Goal: Register for event/course

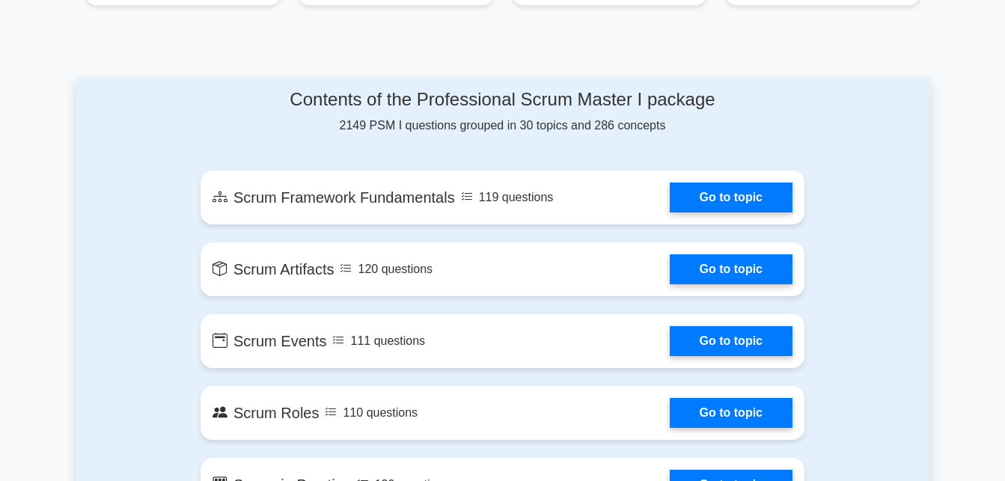
scroll to position [734, 0]
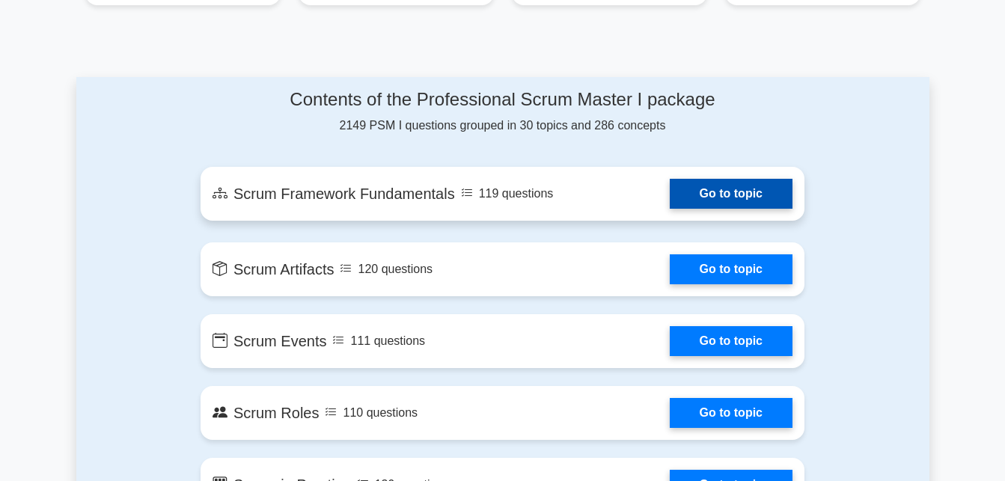
click at [788, 198] on link "Go to topic" at bounding box center [731, 194] width 123 height 30
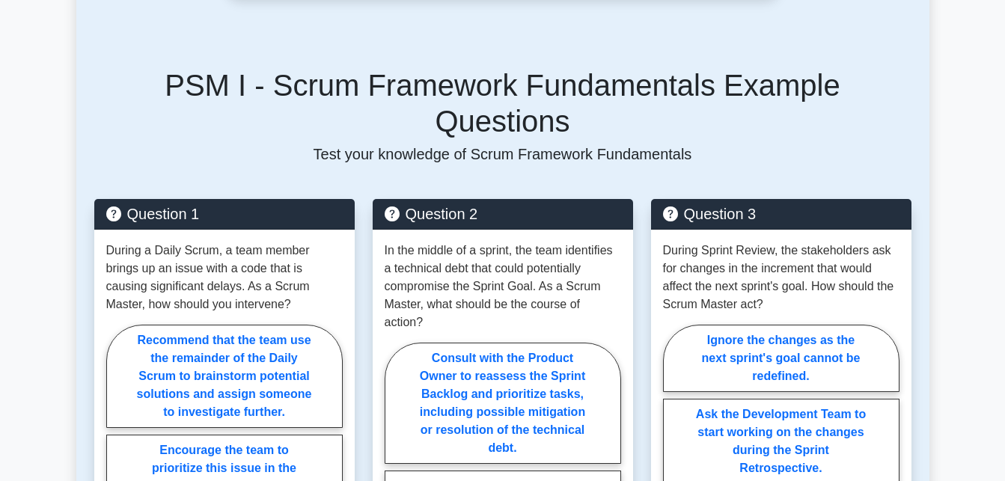
scroll to position [979, 0]
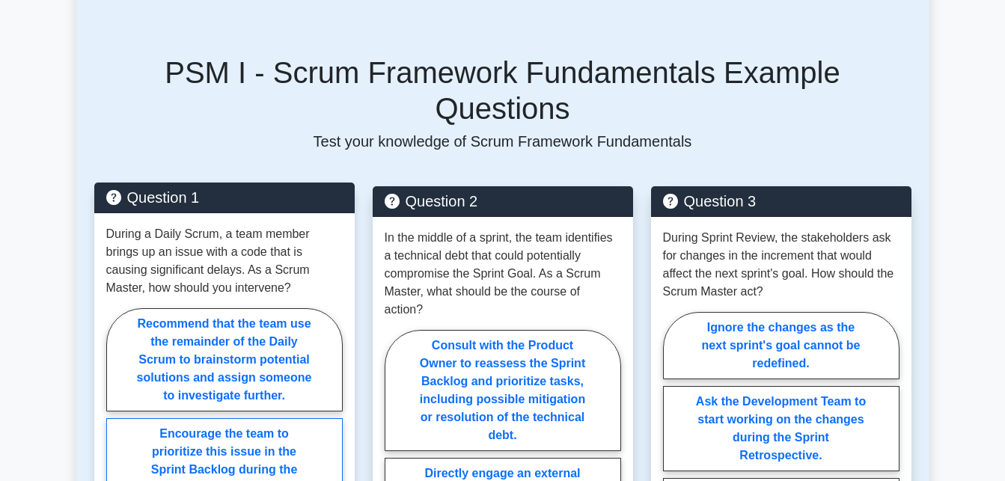
click at [231, 418] on label "Encourage the team to prioritize this issue in the Sprint Backlog during the Da…" at bounding box center [224, 469] width 236 height 103
radio input "true"
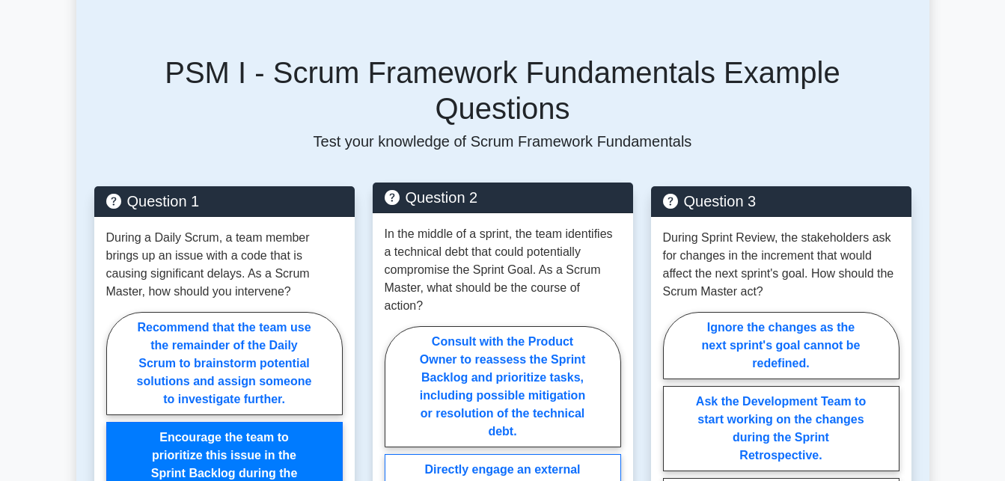
radio input "true"
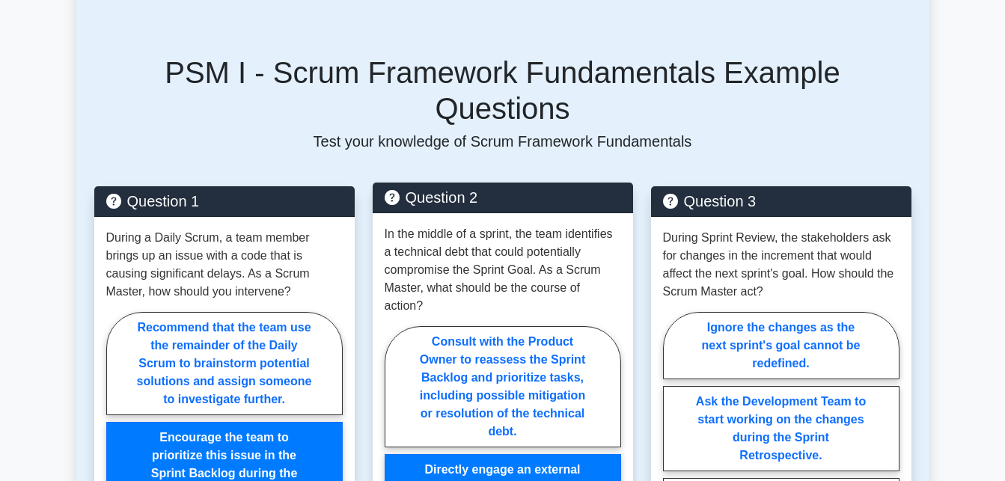
scroll to position [1250, 0]
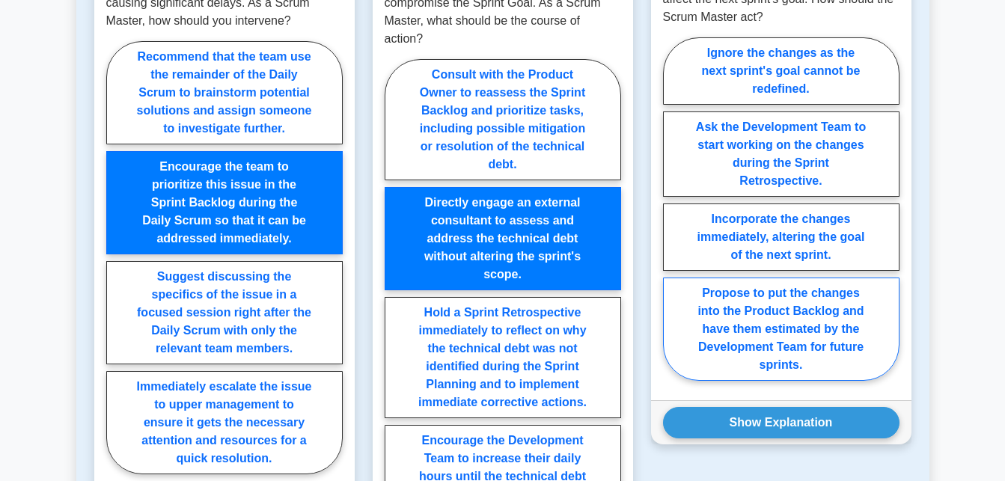
click at [781, 278] on label "Propose to put the changes into the Product Backlog and have them estimated by …" at bounding box center [781, 329] width 236 height 103
click at [673, 218] on input "Propose to put the changes into the Product Backlog and have them estimated by …" at bounding box center [668, 214] width 10 height 10
radio input "true"
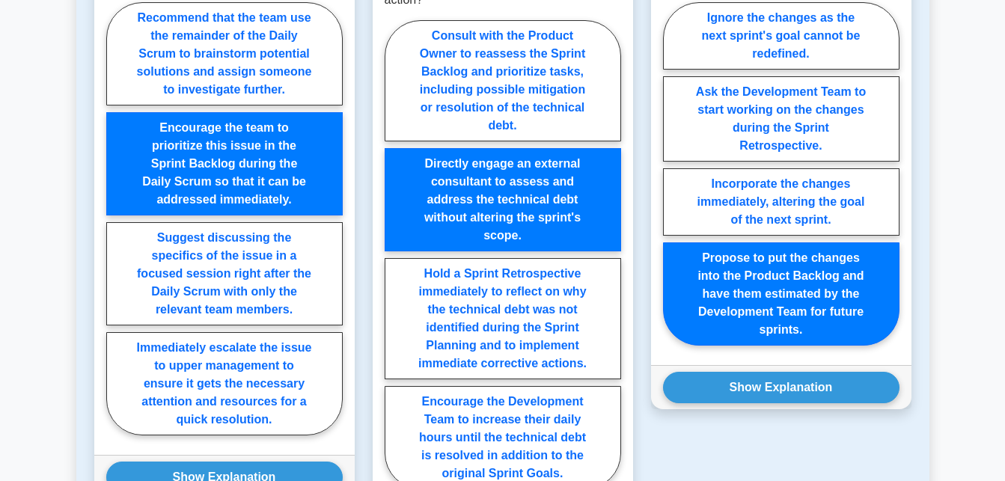
scroll to position [1370, 0]
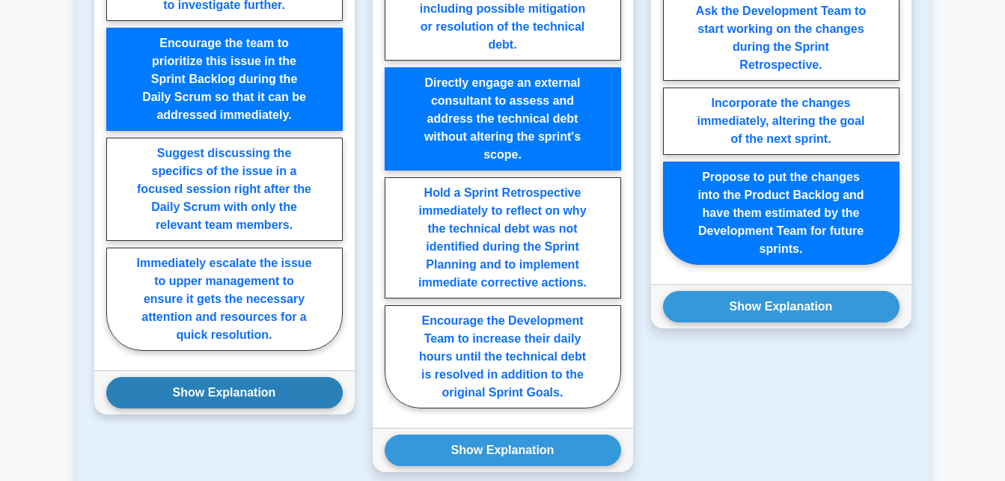
click at [201, 377] on button "Show Explanation" at bounding box center [224, 392] width 236 height 31
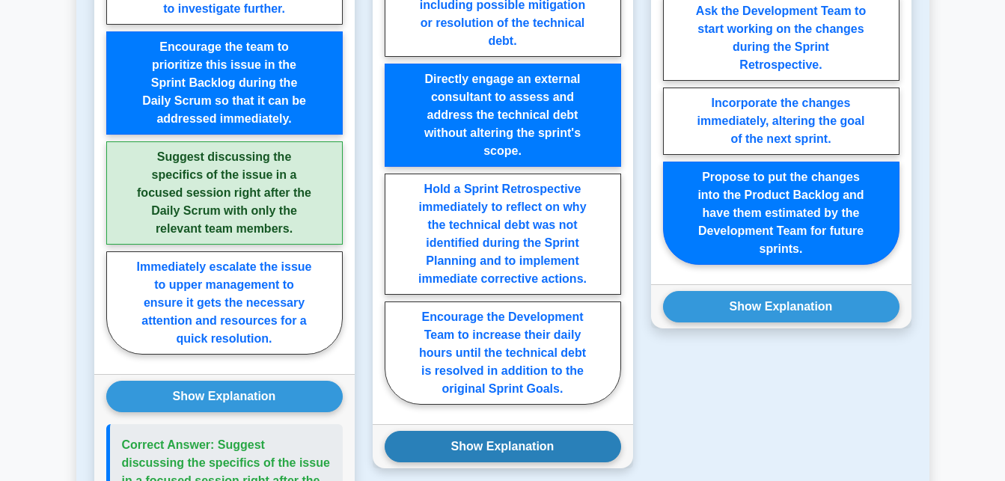
click at [483, 431] on button "Show Explanation" at bounding box center [503, 446] width 236 height 31
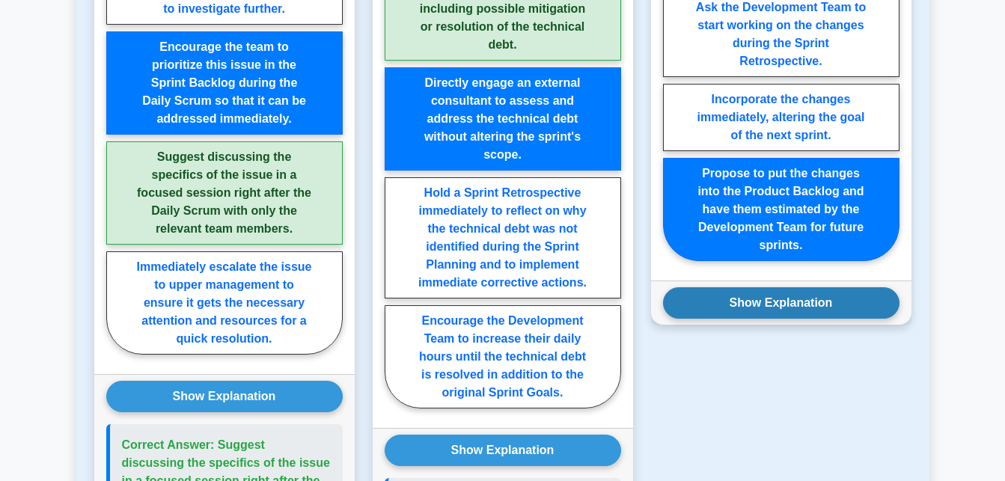
click at [745, 287] on button "Show Explanation" at bounding box center [781, 302] width 236 height 31
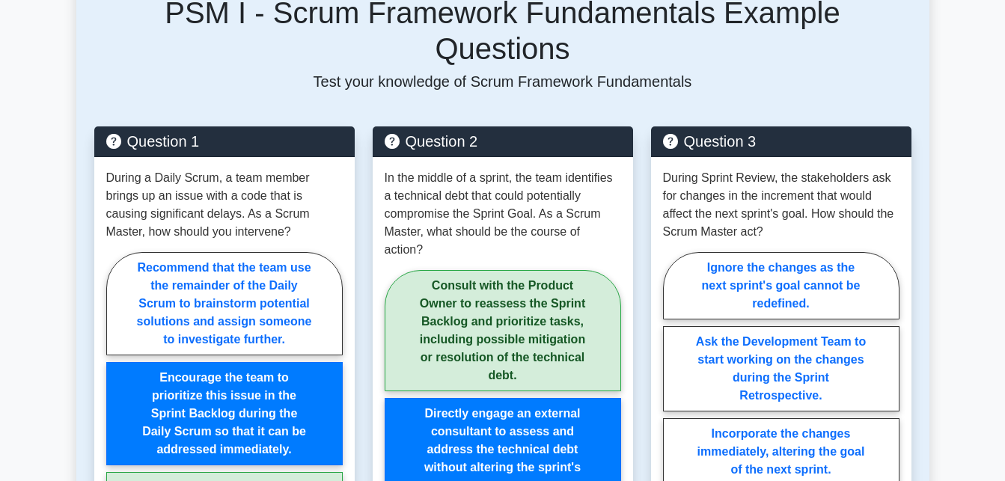
scroll to position [672, 0]
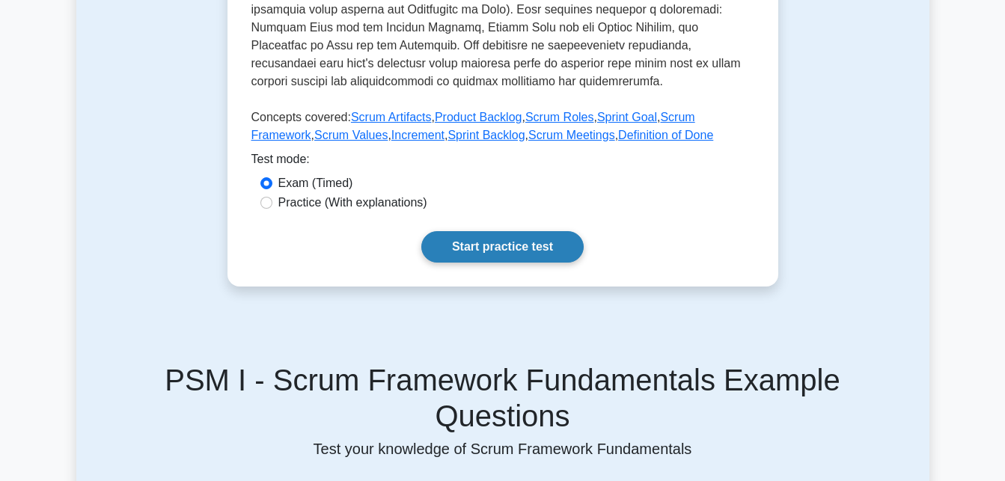
click at [558, 231] on link "Start practice test" at bounding box center [502, 246] width 162 height 31
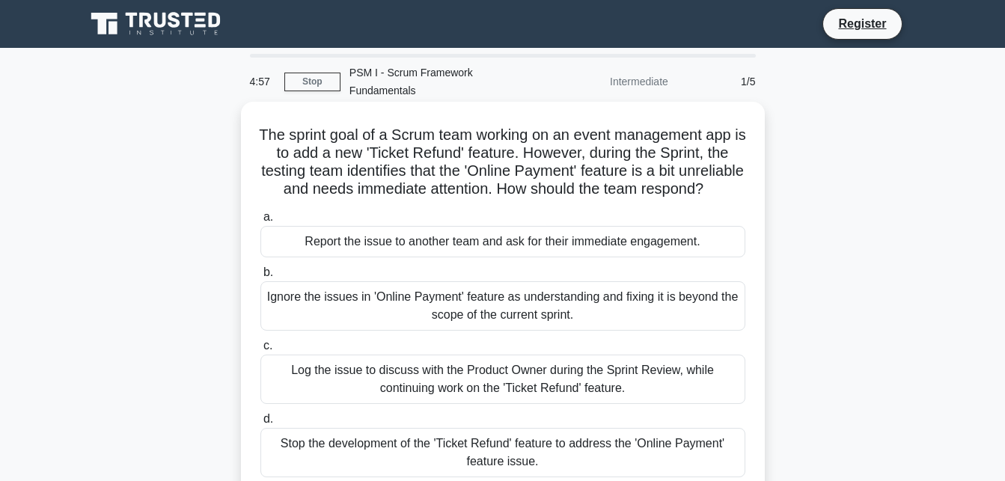
click at [629, 226] on div "Report the issue to another team and ask for their immediate engagement." at bounding box center [502, 241] width 485 height 31
click at [260, 222] on input "a. Report the issue to another team and ask for their immediate engagement." at bounding box center [260, 217] width 0 height 10
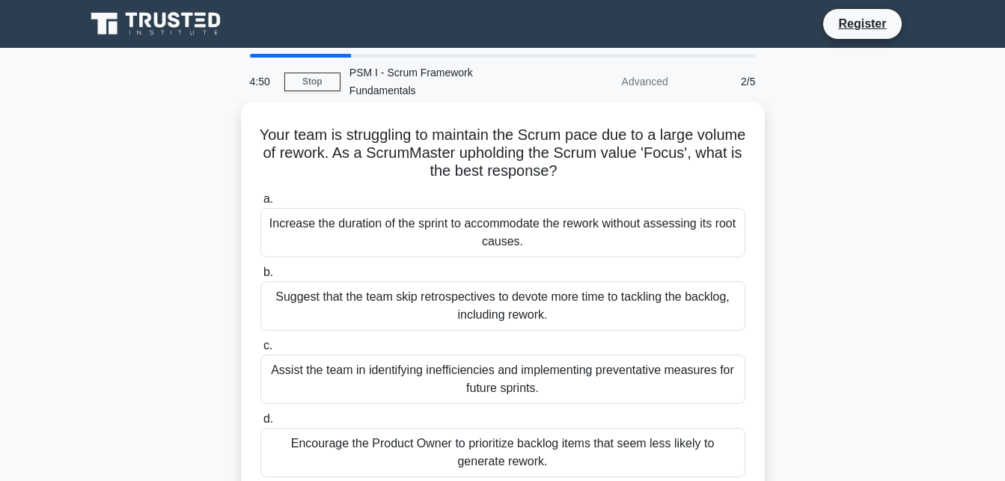
click at [397, 438] on div "Encourage the Product Owner to prioritize backlog items that seem less likely t…" at bounding box center [502, 452] width 485 height 49
click at [260, 424] on input "d. Encourage the Product Owner to prioritize backlog items that seem less likel…" at bounding box center [260, 420] width 0 height 10
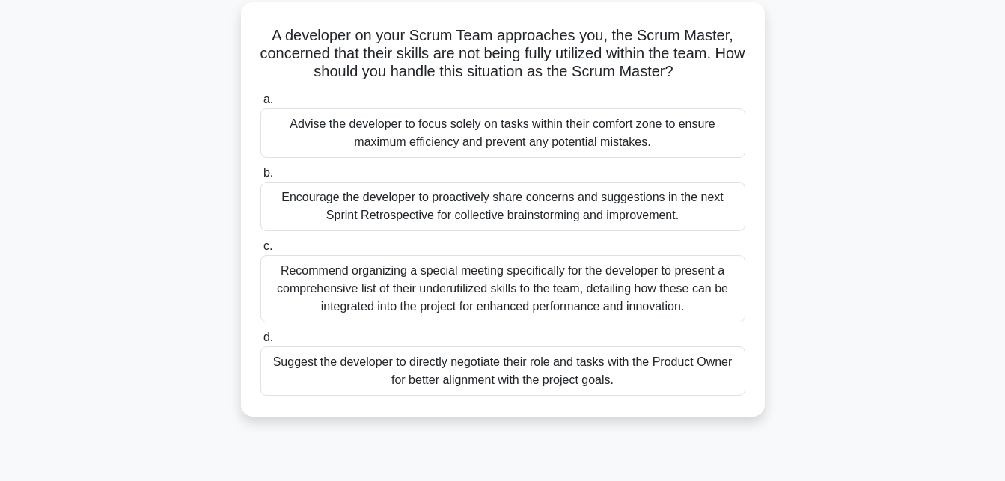
scroll to position [81, 0]
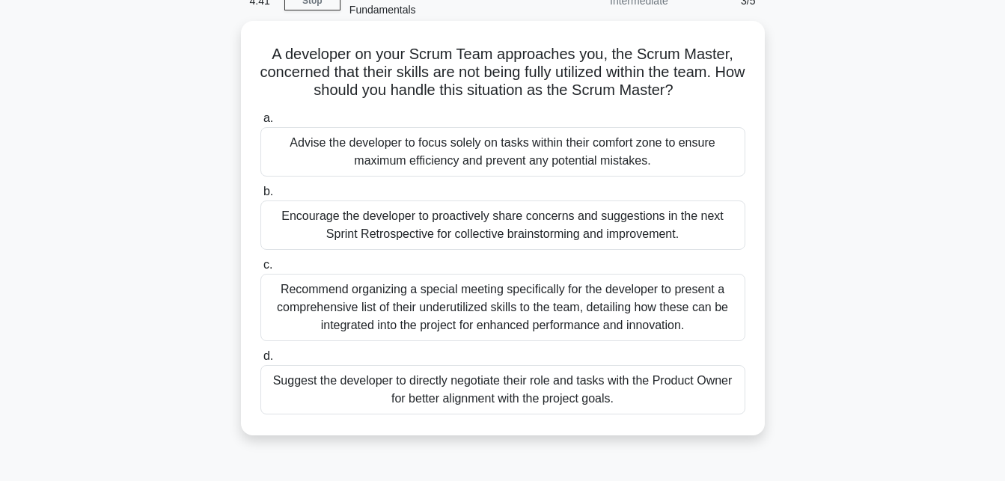
click at [534, 279] on div "Recommend organizing a special meeting specifically for the developer to presen…" at bounding box center [502, 307] width 485 height 67
click at [260, 270] on input "c. Recommend organizing a special meeting specifically for the developer to pre…" at bounding box center [260, 265] width 0 height 10
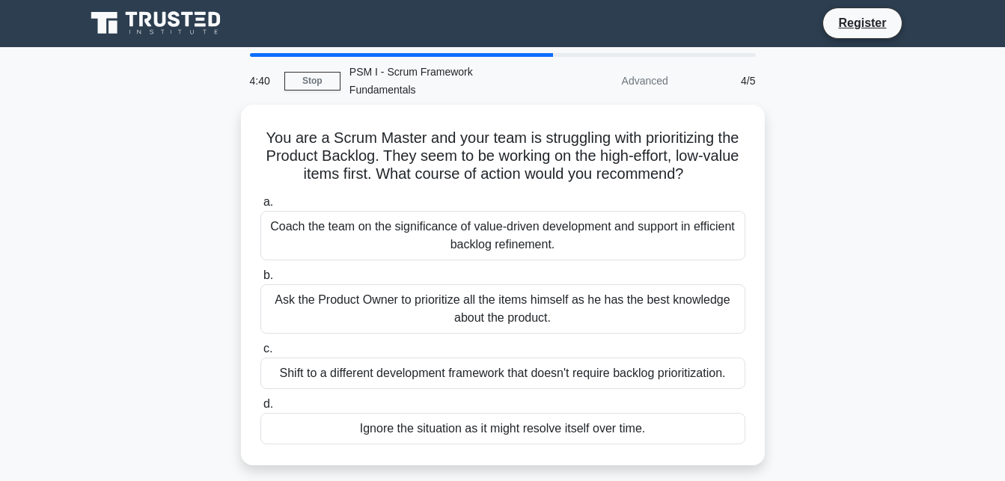
scroll to position [0, 0]
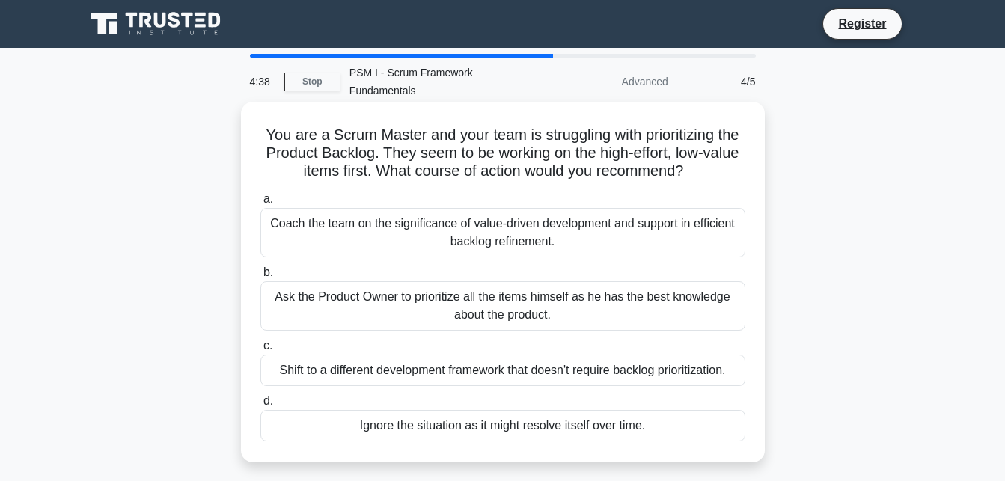
click at [510, 208] on div "Coach the team on the significance of value-driven development and support in e…" at bounding box center [502, 232] width 485 height 49
click at [260, 204] on input "a. Coach the team on the significance of value-driven development and support i…" at bounding box center [260, 200] width 0 height 10
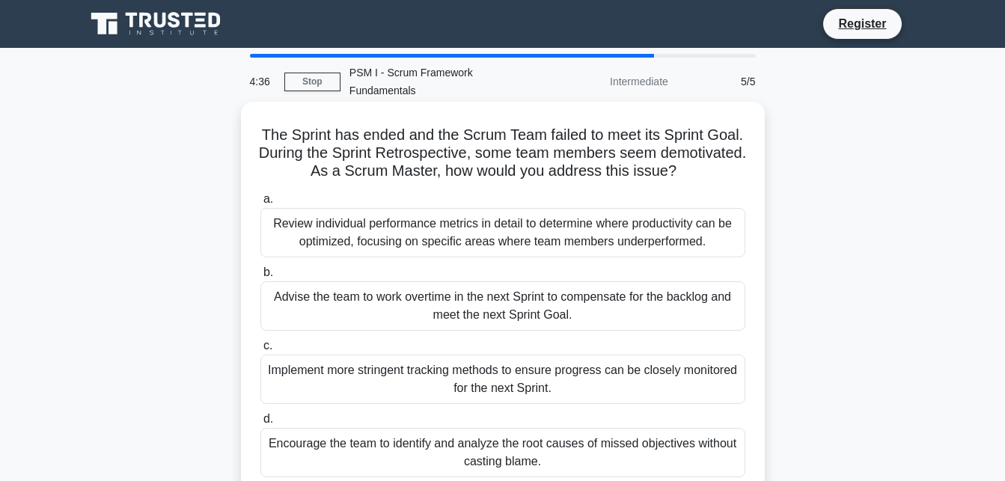
click at [480, 296] on div "Advise the team to work overtime in the next Sprint to compensate for the backl…" at bounding box center [502, 305] width 485 height 49
click at [260, 278] on input "b. Advise the team to work overtime in the next Sprint to compensate for the ba…" at bounding box center [260, 273] width 0 height 10
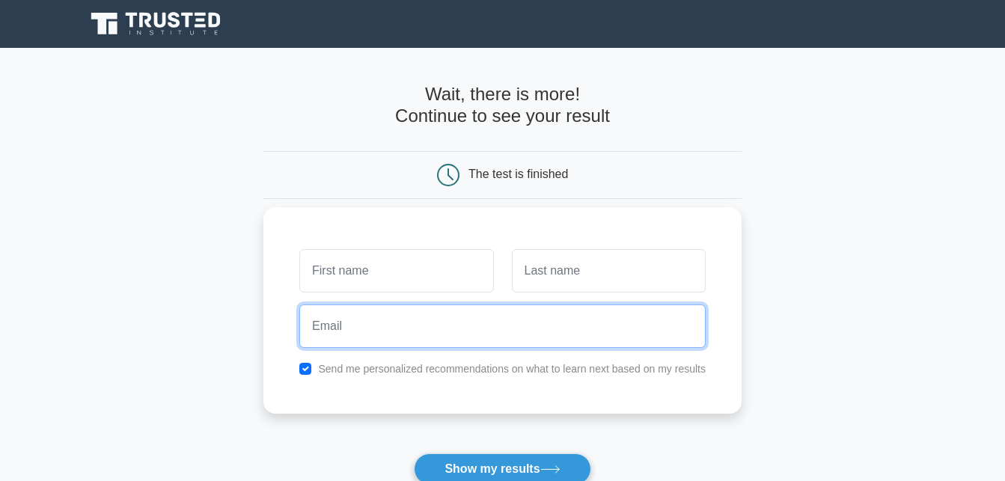
click at [391, 329] on input "email" at bounding box center [502, 326] width 406 height 43
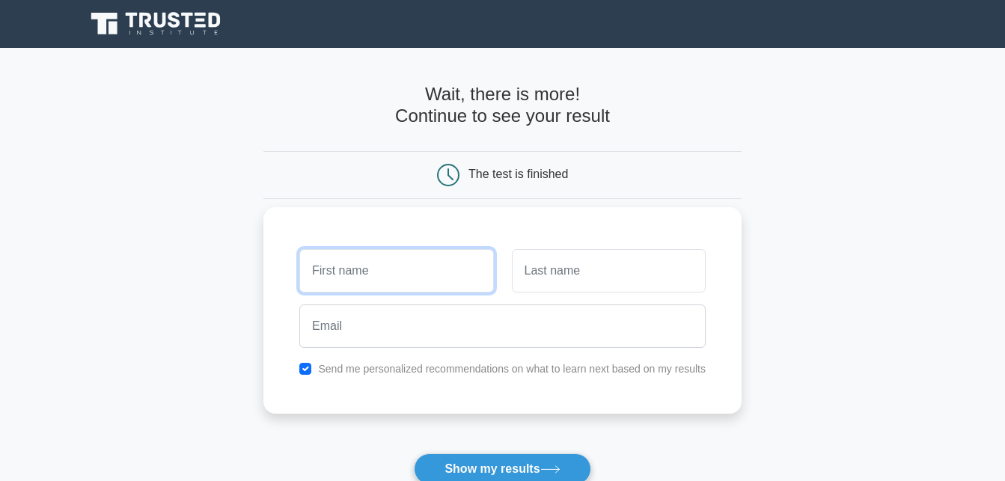
click at [400, 271] on input "text" at bounding box center [396, 270] width 194 height 43
type input "o"
type input "sajda"
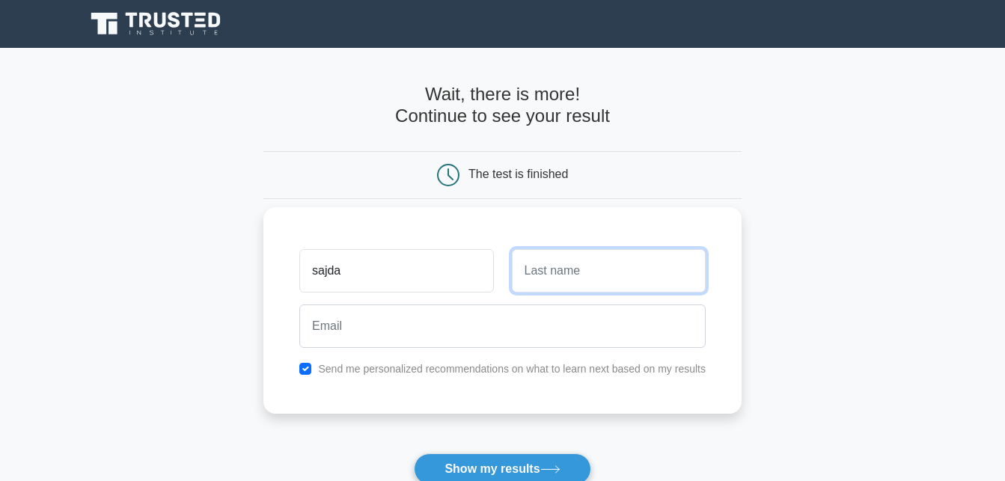
click at [578, 280] on input "text" at bounding box center [609, 270] width 194 height 43
type input "e"
